Goal: Task Accomplishment & Management: Manage account settings

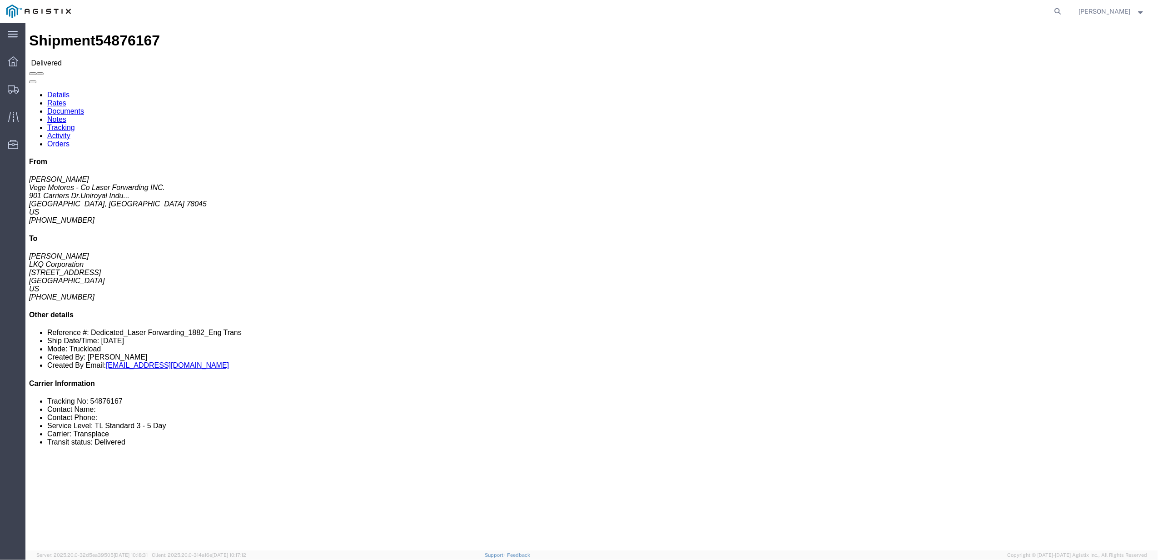
click at [1060, 15] on form at bounding box center [1059, 11] width 15 height 23
click at [1065, 8] on icon at bounding box center [1058, 11] width 13 height 13
paste input "55993648"
type input "55993648"
click link "Tracking"
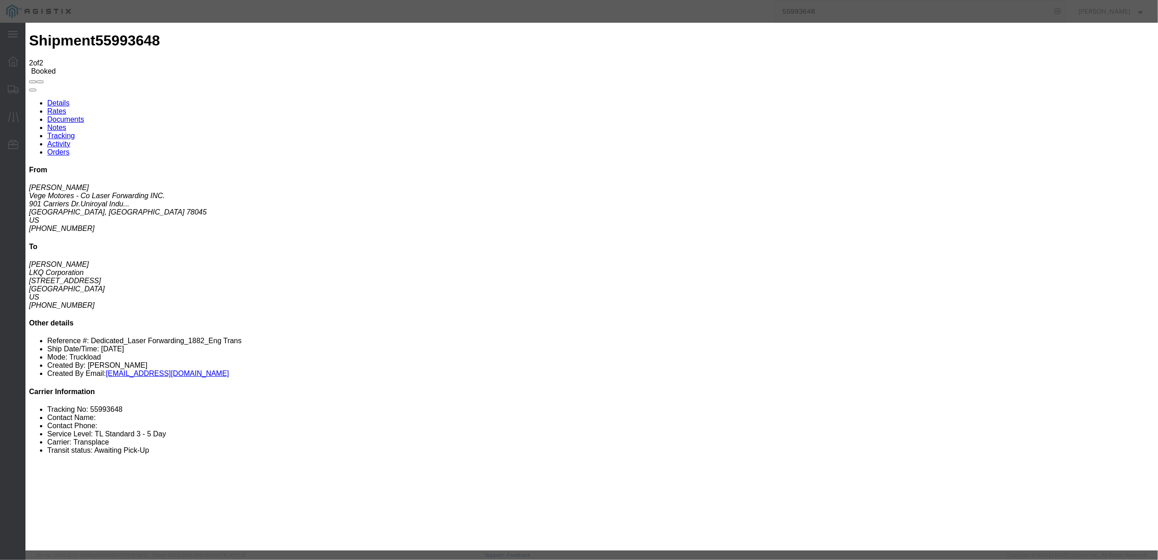
type input "[DATE]"
type input "12:00 PM"
select select "DELIVRED"
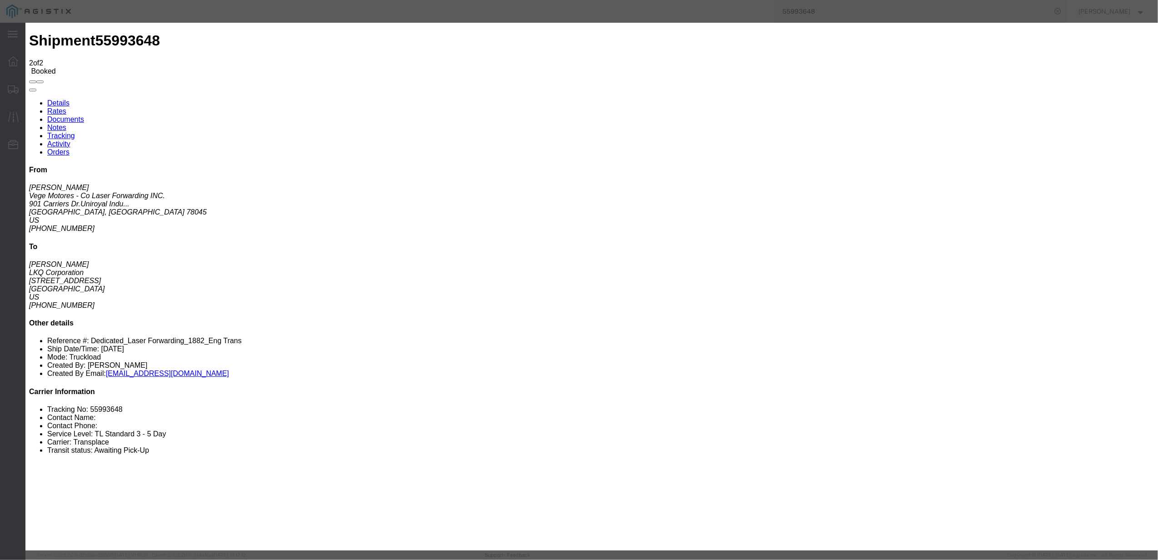
type input "[DATE]"
type input "8:00 AM"
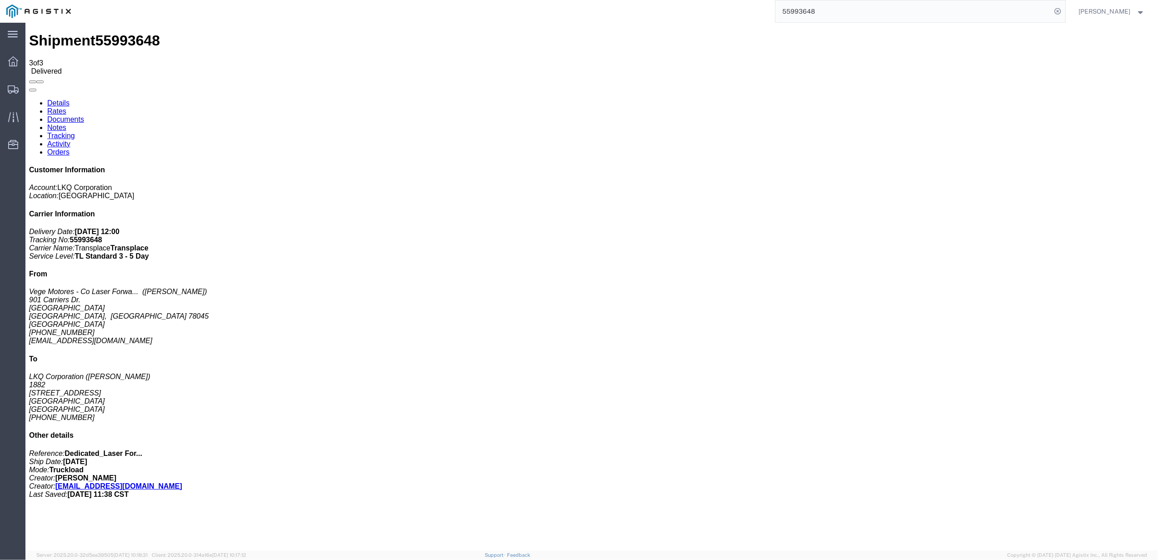
click at [810, 11] on input "55993648" at bounding box center [914, 11] width 276 height 22
paste input "859066"
type input "55859066"
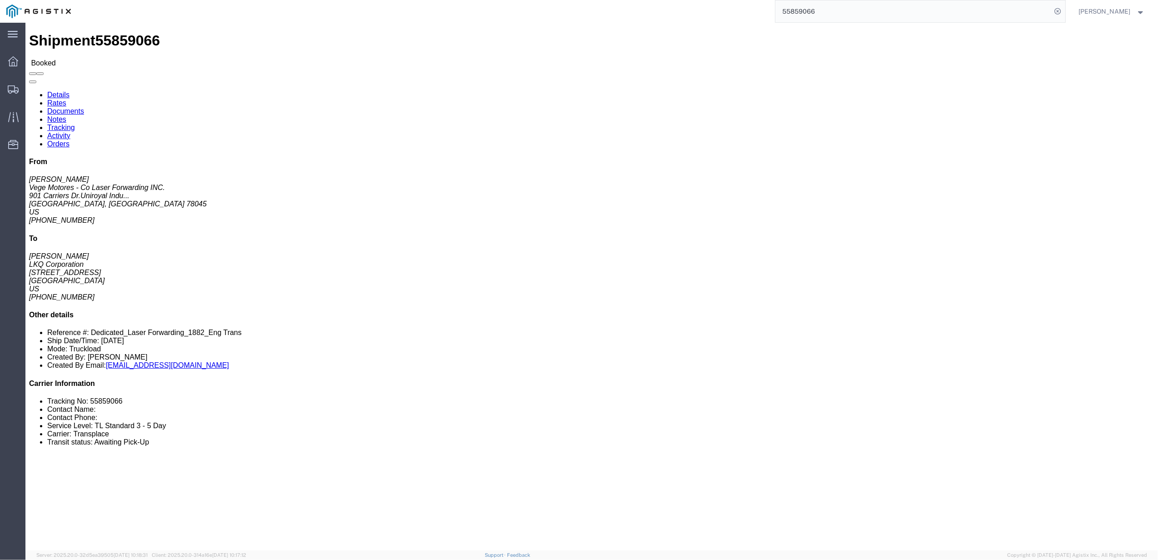
click link "Tracking"
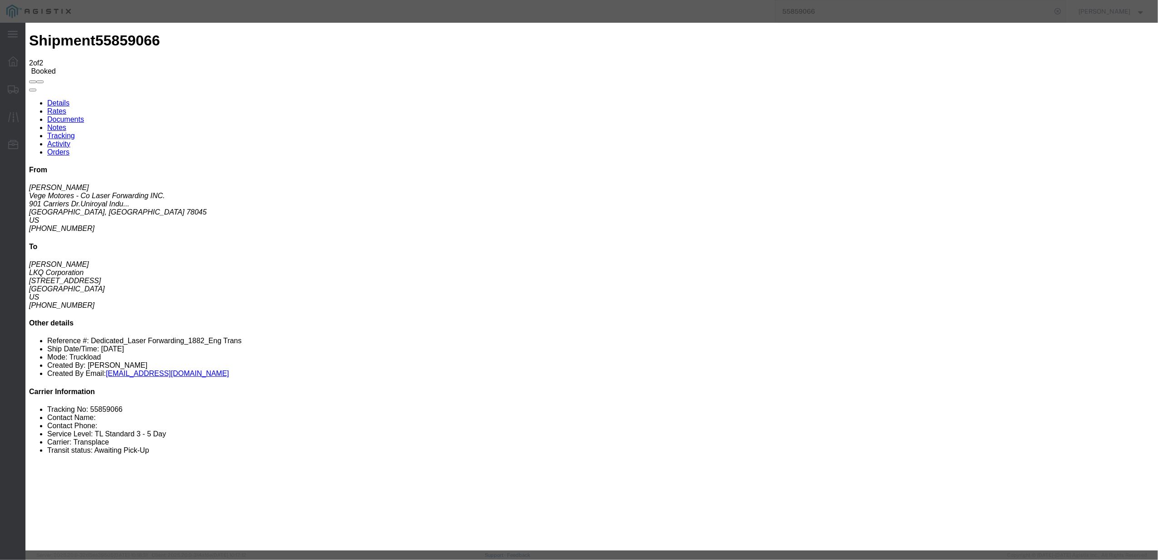
type input "[DATE]"
type input "12:00 PM"
select select "DELIVRED"
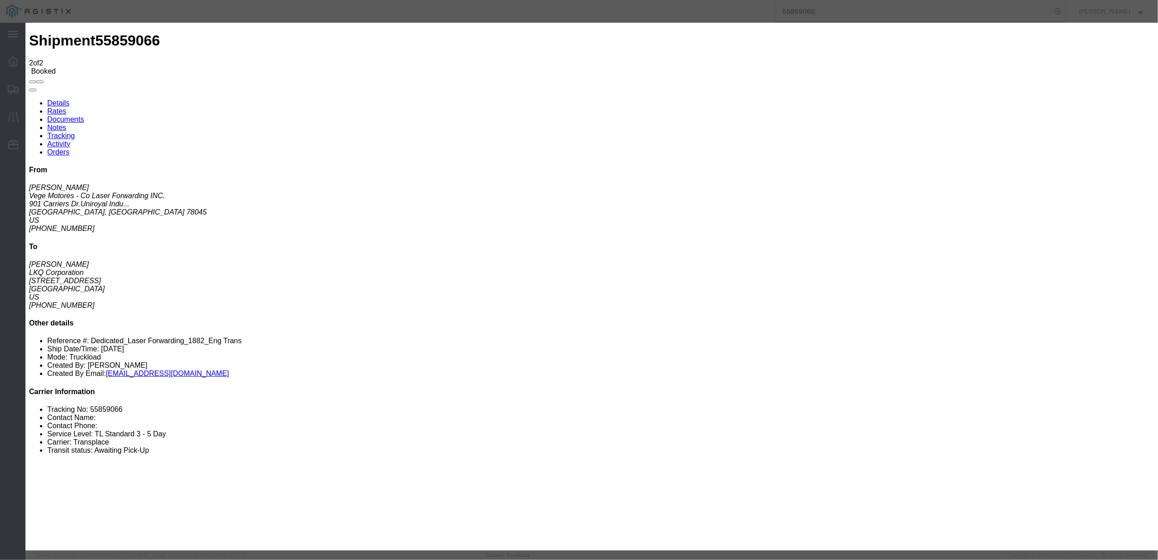
type input "[DATE]"
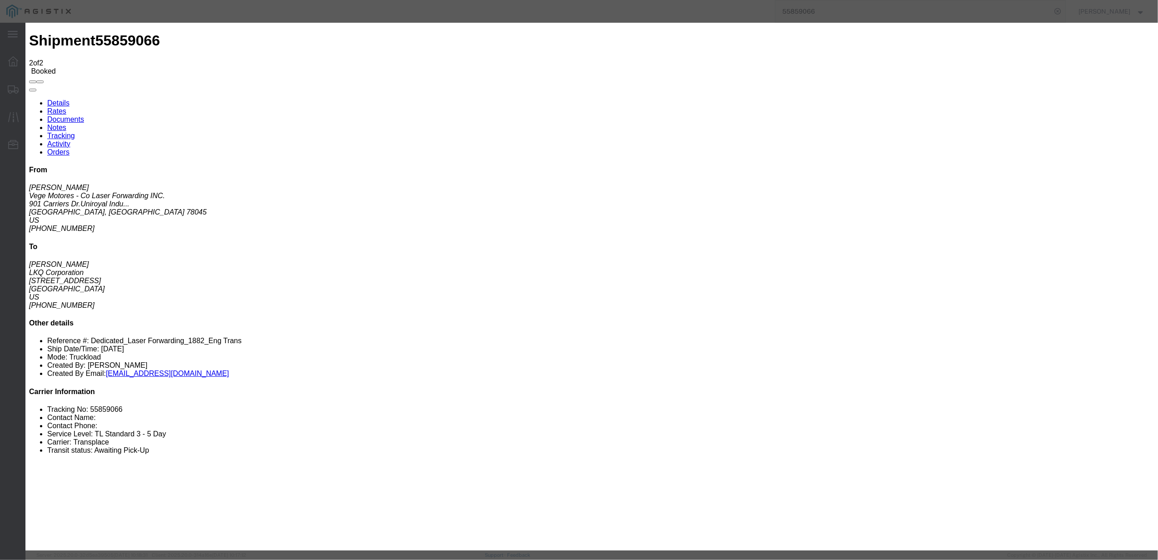
type input "8:00 AM"
